Goal: Task Accomplishment & Management: Use online tool/utility

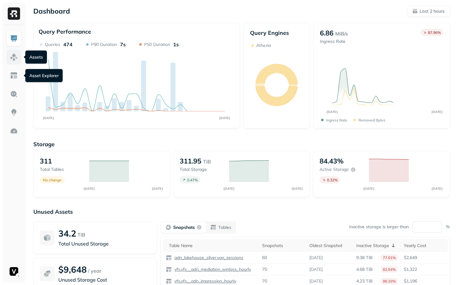
click at [13, 54] on img at bounding box center [14, 57] width 8 height 8
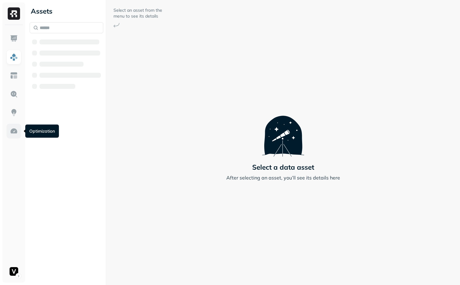
click at [18, 135] on link at bounding box center [13, 131] width 15 height 15
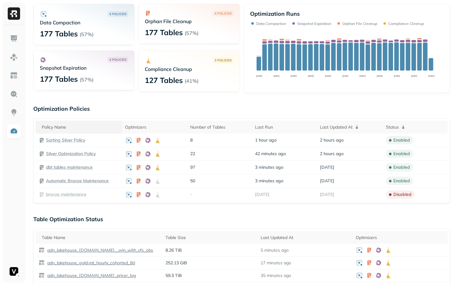
scroll to position [40, 0]
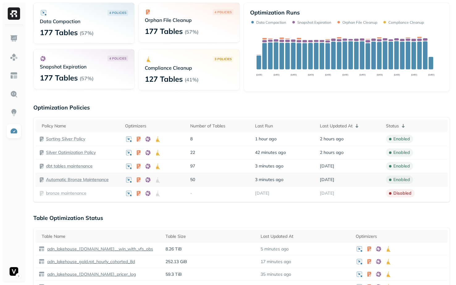
click at [73, 180] on p "Automatic Bronze Maintenance" at bounding box center [77, 180] width 63 height 6
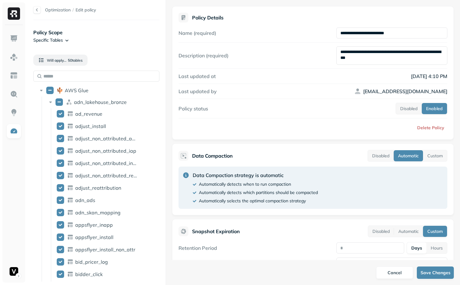
scroll to position [54, 0]
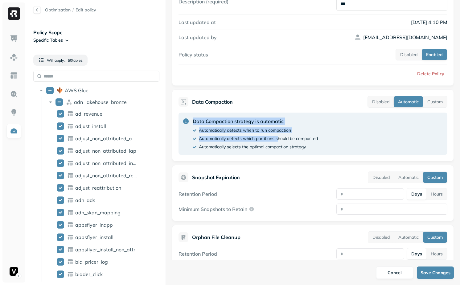
drag, startPoint x: 238, startPoint y: 117, endPoint x: 279, endPoint y: 143, distance: 48.3
click at [279, 142] on div "Data Compaction strategy is automatic Automatically detects when to run compact…" at bounding box center [313, 134] width 269 height 42
click at [279, 143] on div "Data Compaction strategy is automatic Automatically detects when to run compact…" at bounding box center [255, 134] width 125 height 32
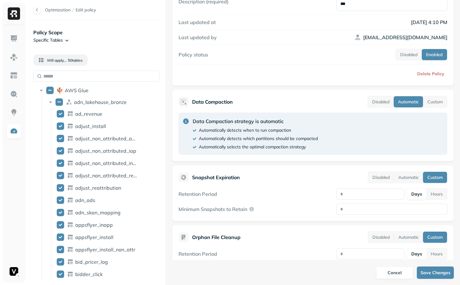
scroll to position [0, 0]
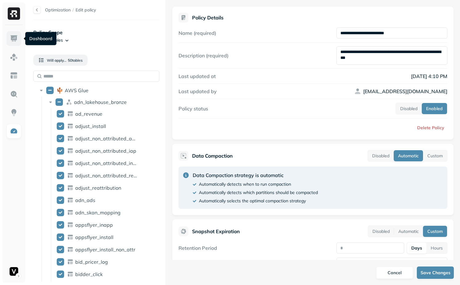
click at [16, 41] on img at bounding box center [14, 39] width 8 height 8
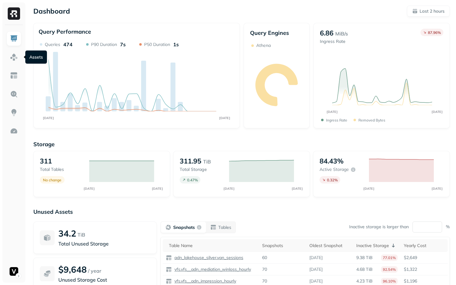
click at [17, 67] on ul at bounding box center [13, 155] width 15 height 248
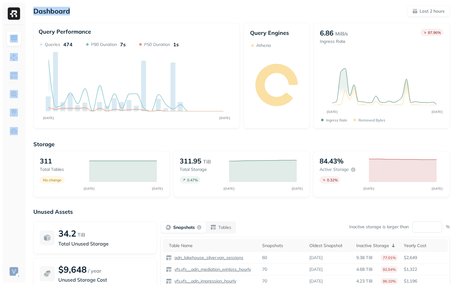
click at [17, 67] on ul at bounding box center [13, 155] width 15 height 248
click at [17, 59] on img at bounding box center [14, 57] width 8 height 8
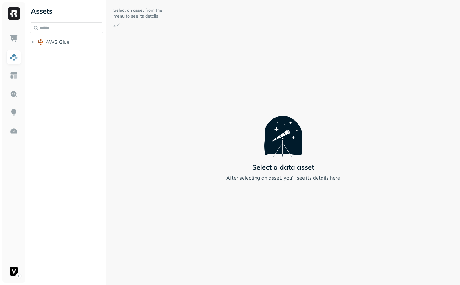
click at [46, 36] on div "AWS Glue" at bounding box center [67, 35] width 74 height 26
click at [48, 29] on input "text" at bounding box center [67, 27] width 74 height 11
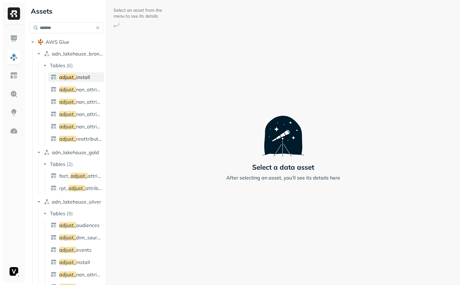
type input "*******"
click at [89, 74] on span "install" at bounding box center [83, 77] width 14 height 6
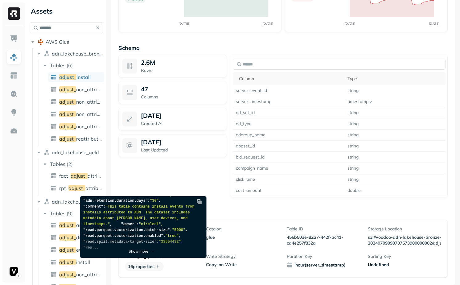
scroll to position [148, 0]
click at [140, 252] on p "Show more" at bounding box center [139, 251] width 20 height 5
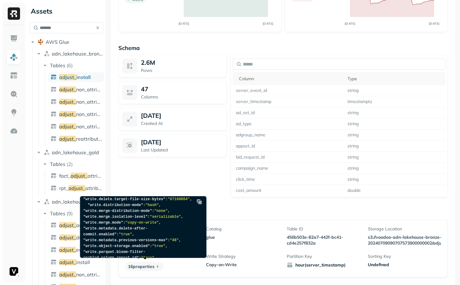
scroll to position [175, 0]
click at [163, 176] on span ""134217728"" at bounding box center [151, 174] width 24 height 4
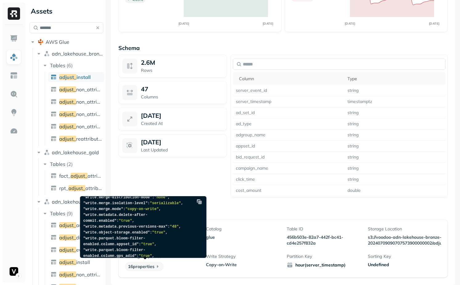
scroll to position [178, 0]
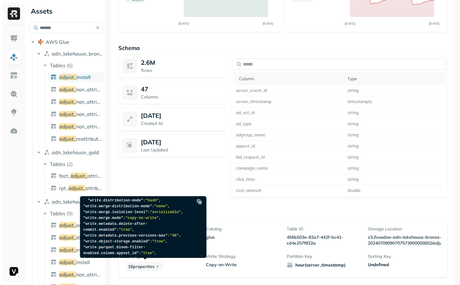
copy span "134217728"
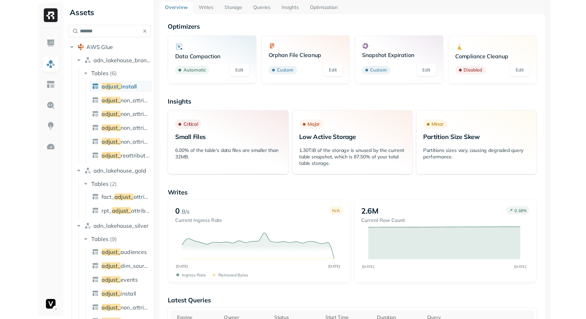
scroll to position [0, 0]
